Goal: Task Accomplishment & Management: Manage account settings

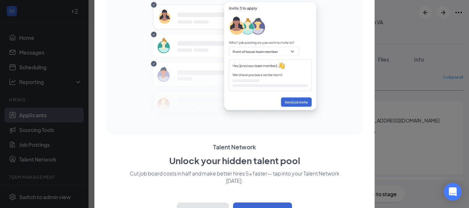
click at [212, 206] on button "Close" at bounding box center [203, 212] width 52 height 18
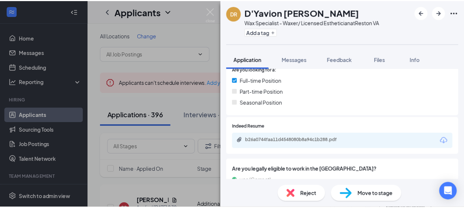
scroll to position [177, 0]
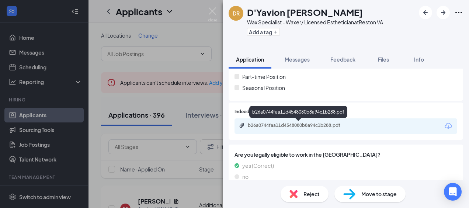
click at [301, 124] on div "b26a0744faa11d4548080b8a94c1b288.pdf" at bounding box center [299, 126] width 103 height 6
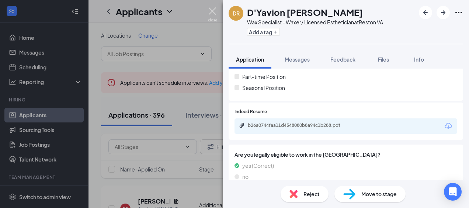
click at [212, 8] on img at bounding box center [212, 14] width 9 height 14
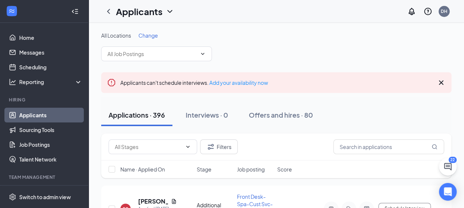
click at [441, 81] on icon "Cross" at bounding box center [441, 82] width 4 height 4
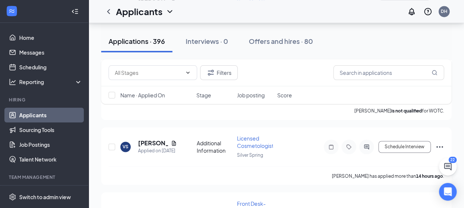
scroll to position [531, 0]
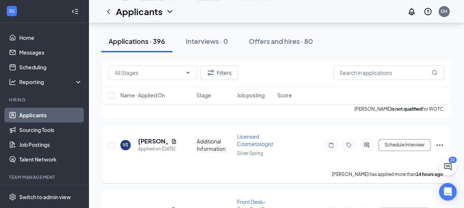
click at [241, 134] on span "Licensed Cosmetologist" at bounding box center [255, 140] width 37 height 14
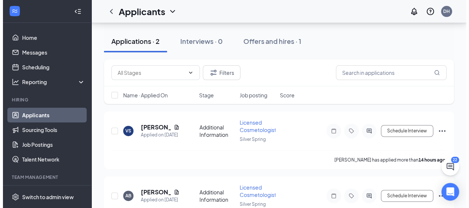
scroll to position [85, 0]
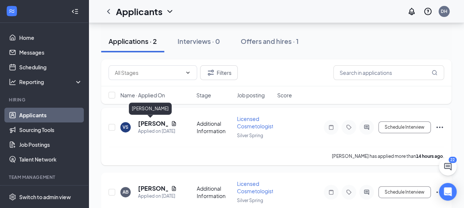
click at [147, 125] on h5 "[PERSON_NAME]" at bounding box center [153, 124] width 30 height 8
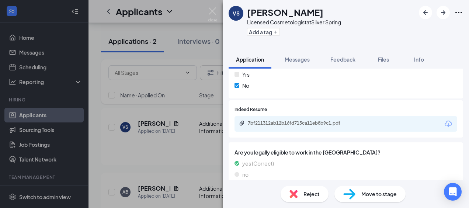
scroll to position [186, 0]
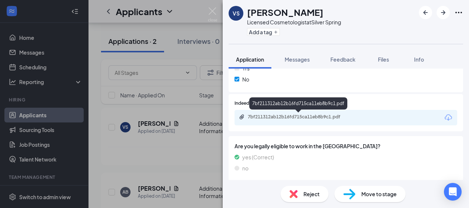
click at [299, 117] on div "7bf211312ab12b16fd715ca11eb8b9c1.pdf" at bounding box center [299, 117] width 103 height 6
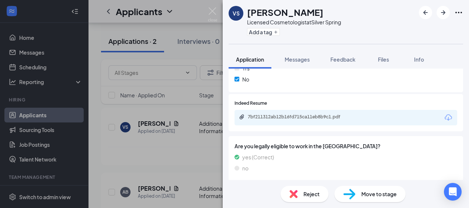
click at [308, 196] on span "Reject" at bounding box center [312, 194] width 16 height 8
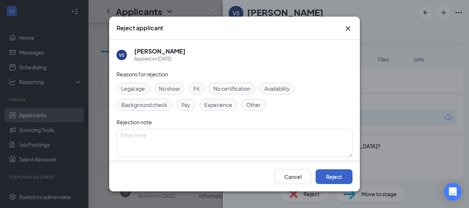
click at [332, 179] on button "Reject" at bounding box center [334, 176] width 37 height 15
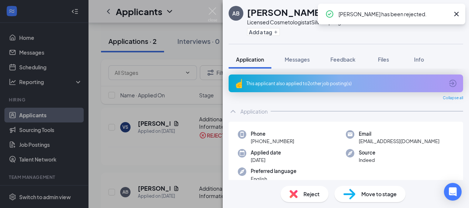
click at [457, 13] on icon "Cross" at bounding box center [457, 14] width 4 height 4
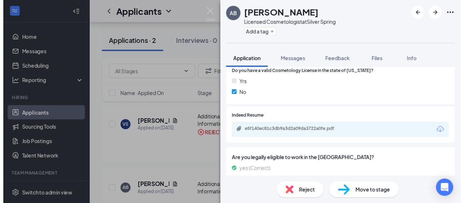
scroll to position [192, 0]
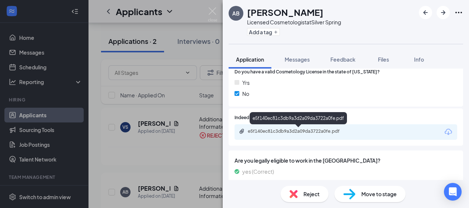
click at [306, 130] on div "e5f140ec81c3db9a3d2a09da3722a0fe.pdf" at bounding box center [299, 131] width 103 height 6
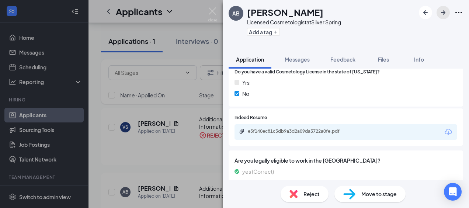
click at [442, 12] on icon "ArrowRight" at bounding box center [443, 12] width 9 height 9
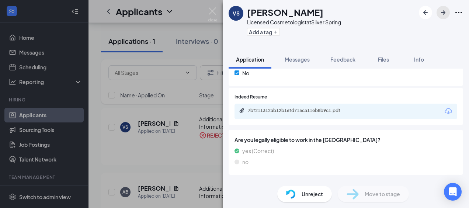
click at [442, 12] on icon "ArrowRight" at bounding box center [443, 12] width 9 height 9
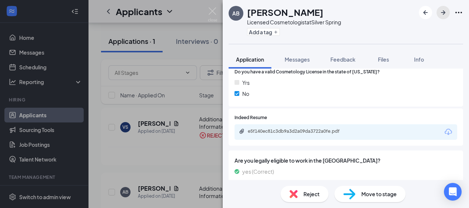
click at [442, 12] on icon "ArrowRight" at bounding box center [443, 12] width 9 height 9
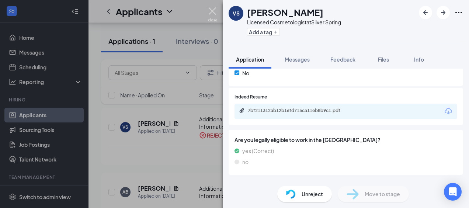
click at [213, 10] on img at bounding box center [212, 14] width 9 height 14
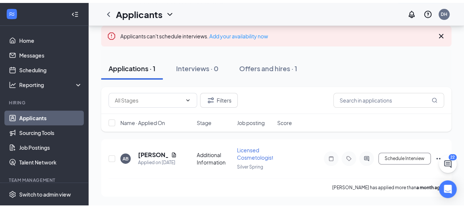
scroll to position [51, 0]
